Goal: Find specific page/section: Find specific page/section

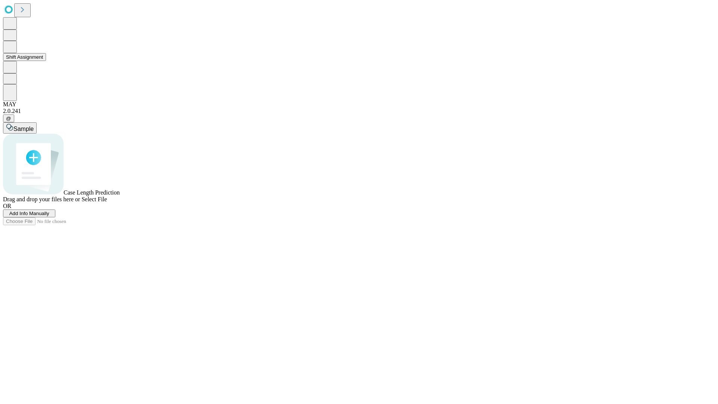
click at [46, 61] on button "Shift Assignment" at bounding box center [24, 57] width 43 height 8
